Goal: Task Accomplishment & Management: Use online tool/utility

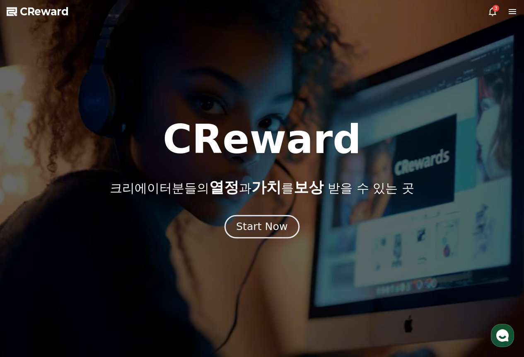
click at [254, 237] on button "Start Now" at bounding box center [262, 227] width 75 height 24
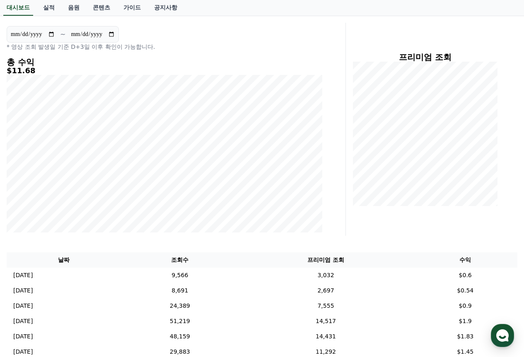
scroll to position [249, 0]
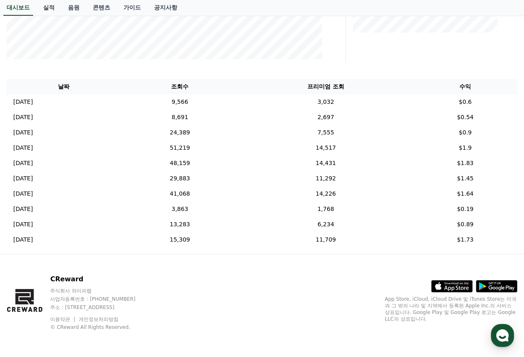
click at [511, 91] on th "수익" at bounding box center [465, 86] width 104 height 15
click at [517, 147] on td "$1.9" at bounding box center [465, 147] width 104 height 15
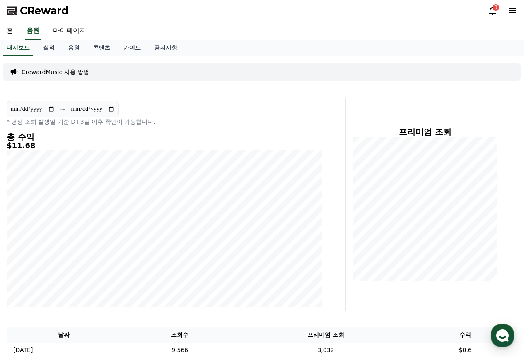
scroll to position [0, 0]
drag, startPoint x: 425, startPoint y: 15, endPoint x: 447, endPoint y: 15, distance: 21.5
click at [425, 15] on div "CReward 3" at bounding box center [262, 11] width 524 height 23
click at [493, 10] on div "3" at bounding box center [495, 8] width 7 height 7
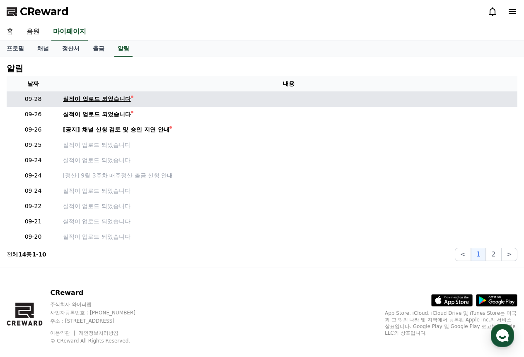
click at [86, 100] on div "실적이 업로드 되었습니다" at bounding box center [97, 99] width 68 height 9
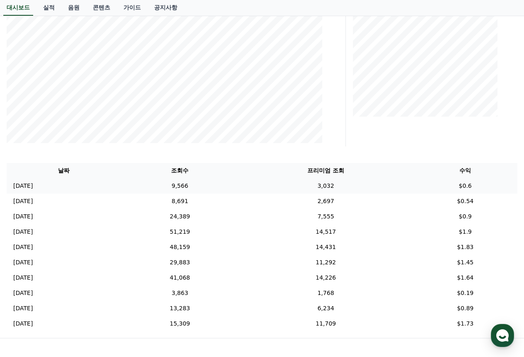
scroll to position [166, 0]
click at [495, 137] on div "프리미엄 조회" at bounding box center [434, 39] width 171 height 213
click at [331, 244] on td "14,431" at bounding box center [326, 246] width 175 height 15
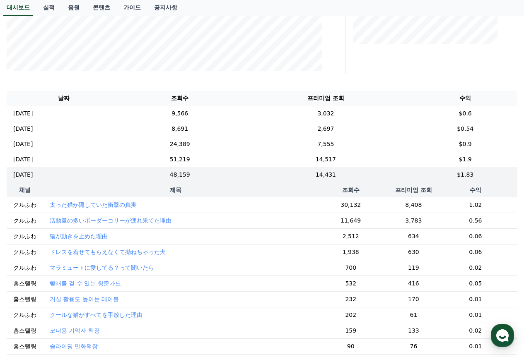
scroll to position [290, 0]
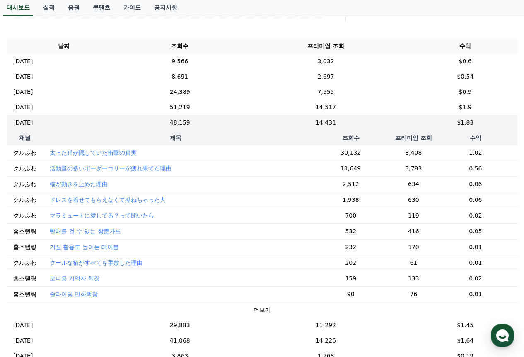
click at [158, 156] on td "太った猫が隠していた衝撃の真実" at bounding box center [175, 153] width 265 height 16
click at [480, 155] on td "1.02" at bounding box center [476, 153] width 84 height 16
click at [472, 155] on td "1.02" at bounding box center [476, 153] width 84 height 16
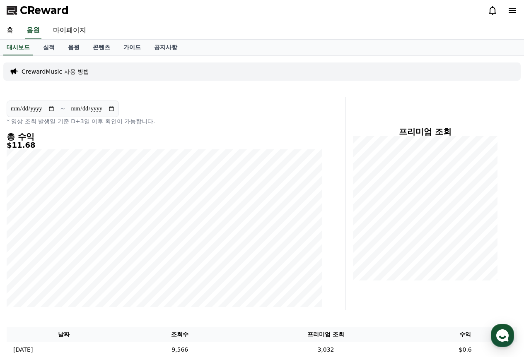
scroll to position [0, 0]
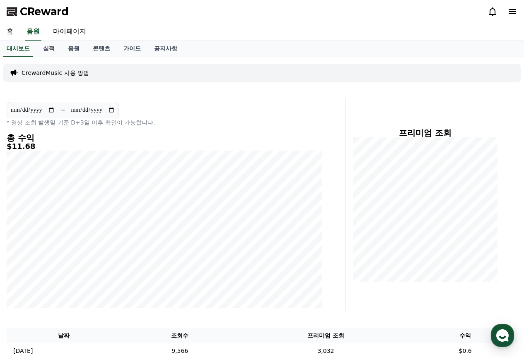
click at [358, 74] on div "CrewardMusic 사용 방법" at bounding box center [261, 73] width 517 height 18
click at [48, 69] on p "CrewardMusic 사용 방법" at bounding box center [56, 73] width 68 height 8
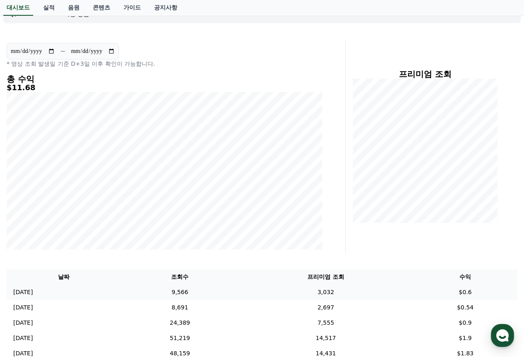
scroll to position [249, 0]
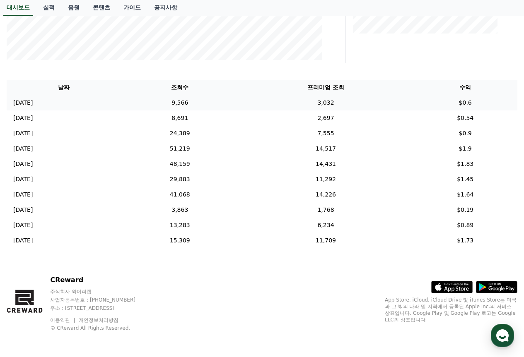
click at [177, 108] on td "9,566" at bounding box center [179, 102] width 117 height 15
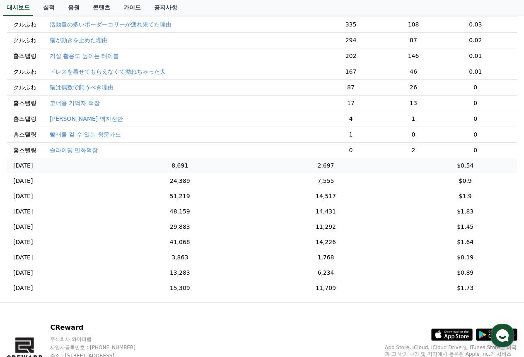
click at [207, 166] on td "8,691" at bounding box center [179, 165] width 117 height 15
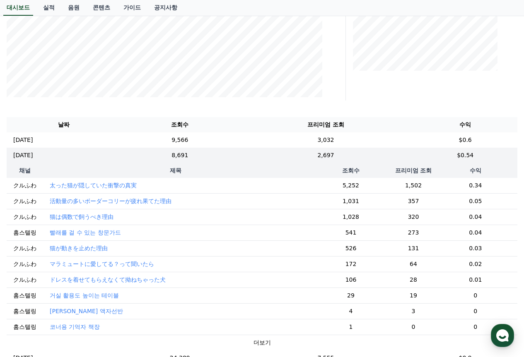
scroll to position [443, 0]
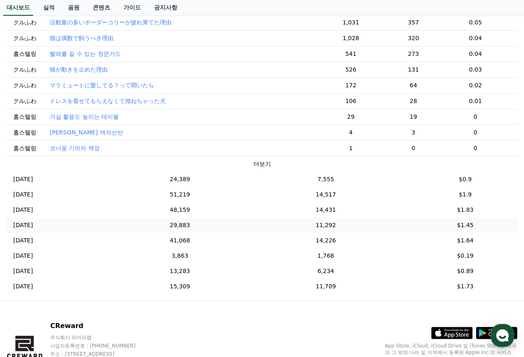
drag, startPoint x: 210, startPoint y: 185, endPoint x: 210, endPoint y: 179, distance: 5.8
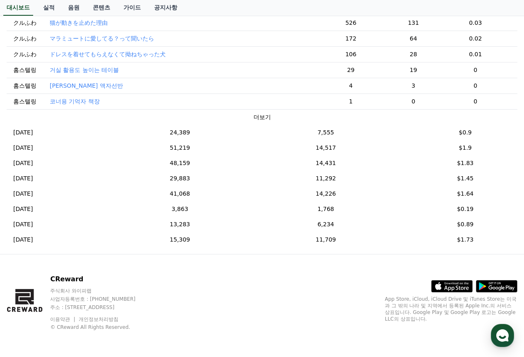
drag, startPoint x: 210, startPoint y: 179, endPoint x: 278, endPoint y: 294, distance: 133.3
click at [278, 294] on div "CReward 주식회사 와이피랩 사업자등록번호 : [PHONE_NUMBER] 주소 : [STREET_ADDRESS] 이용약관 개인정보처리방침 …" at bounding box center [262, 306] width 524 height 103
click at [203, 149] on td "51,219" at bounding box center [179, 147] width 117 height 15
